Goal: Find specific page/section: Find specific page/section

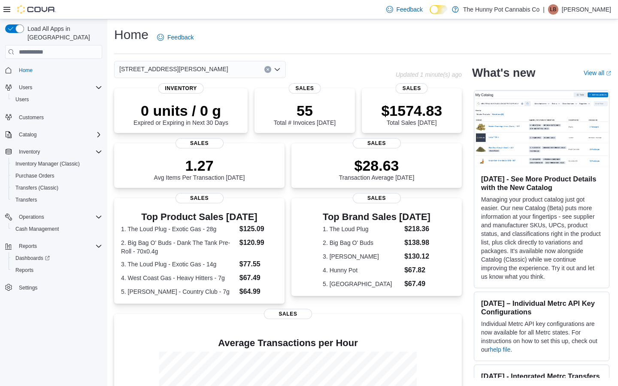
click at [236, 67] on div "1288 Ritson Rd N" at bounding box center [200, 69] width 172 height 17
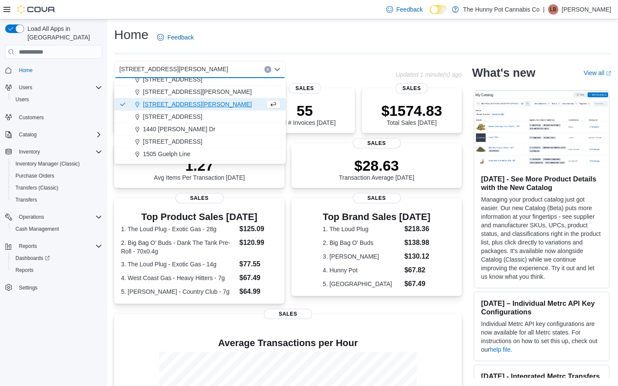
scroll to position [102, 0]
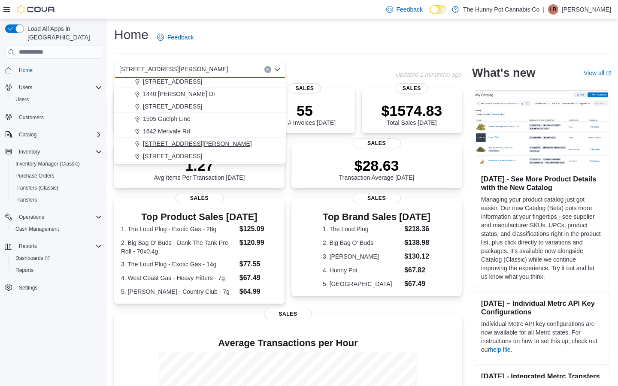
click at [188, 140] on div "1899 Brock Rd" at bounding box center [205, 143] width 151 height 9
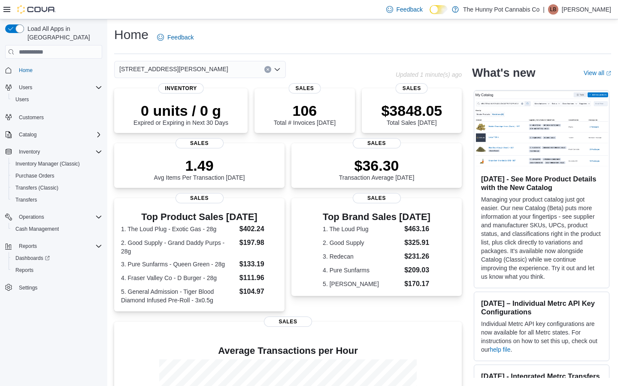
click at [203, 69] on div "1899 Brock Rd" at bounding box center [200, 69] width 172 height 17
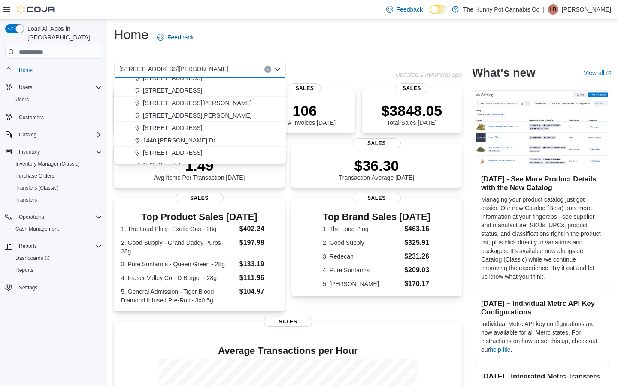
scroll to position [56, 0]
click at [179, 116] on span "1288 Ritson Rd N" at bounding box center [197, 115] width 109 height 9
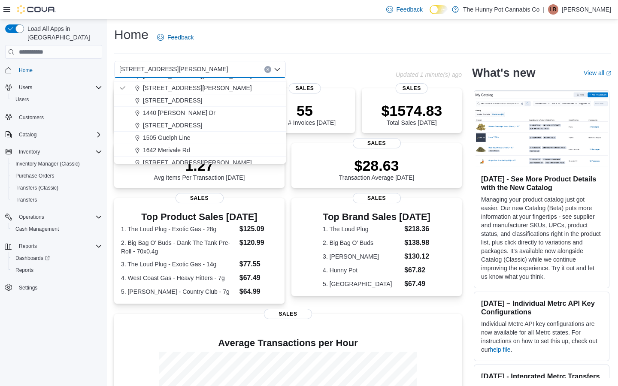
scroll to position [84, 0]
click at [167, 162] on span "1899 Brock Rd" at bounding box center [197, 162] width 109 height 9
